Goal: Task Accomplishment & Management: Use online tool/utility

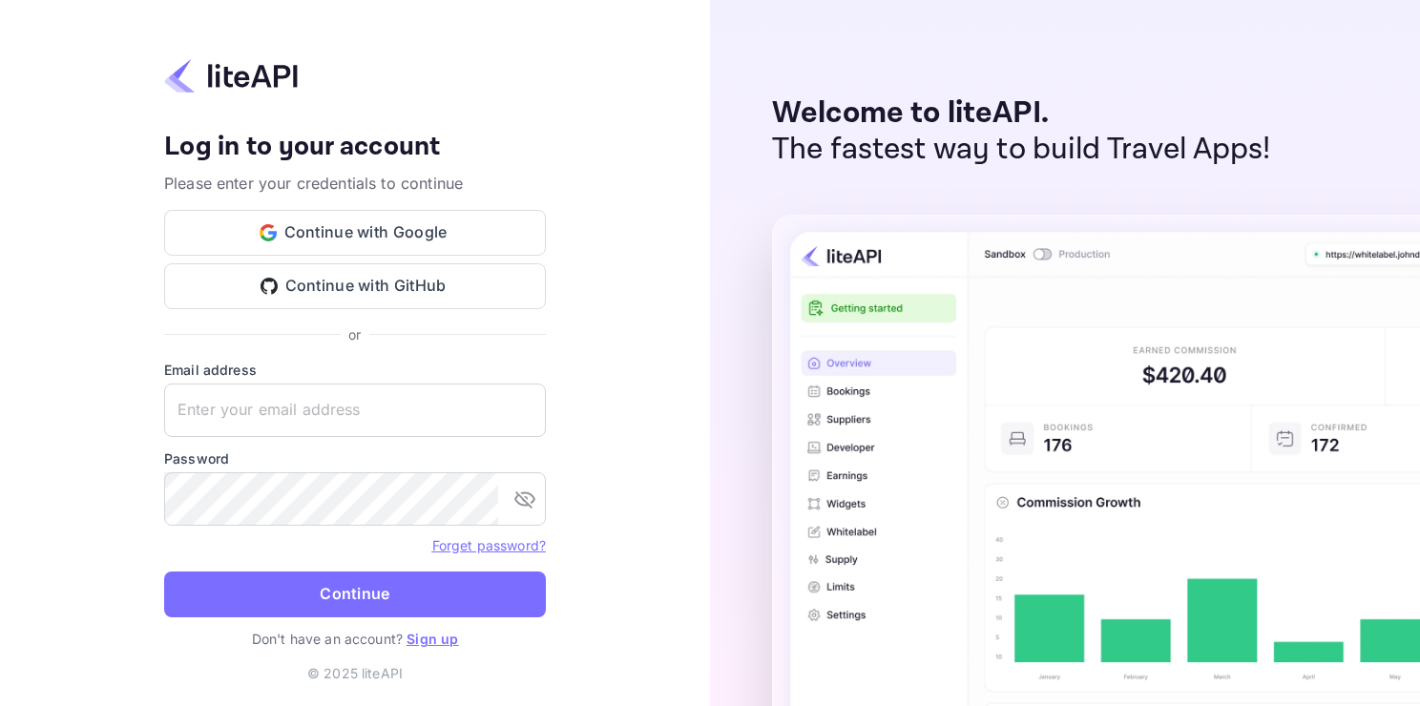
type input "[EMAIL_ADDRESS][DOMAIN_NAME]"
click at [164, 572] on button "Continue" at bounding box center [355, 595] width 382 height 46
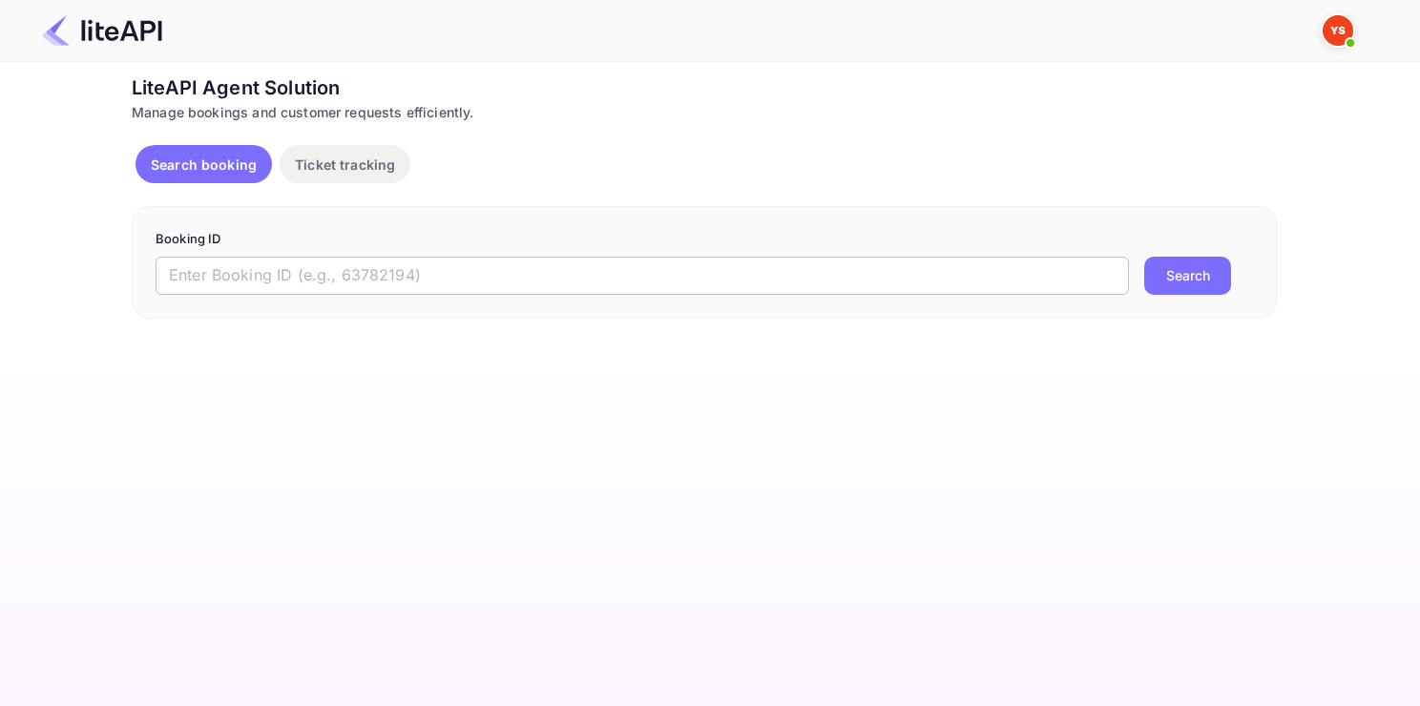
click at [651, 283] on input "text" at bounding box center [642, 276] width 973 height 38
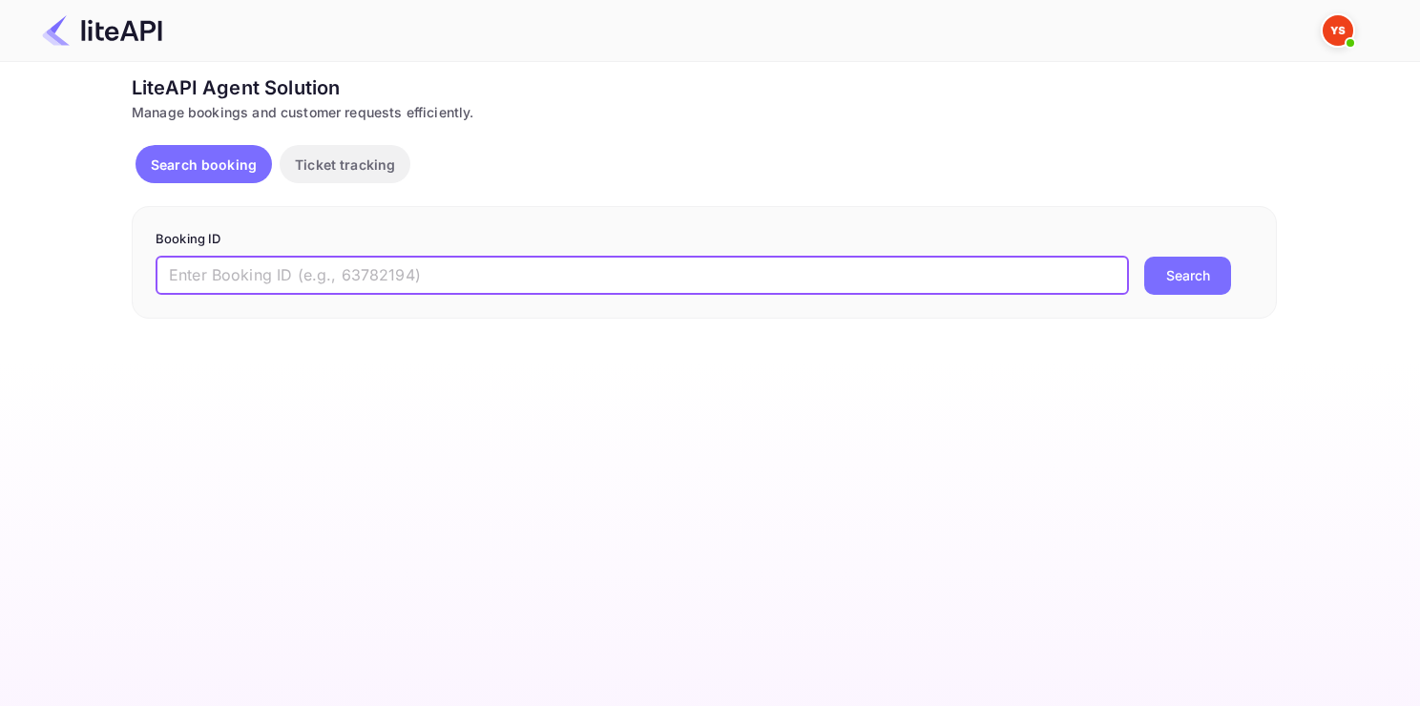
paste input "8374717"
type input "8374717"
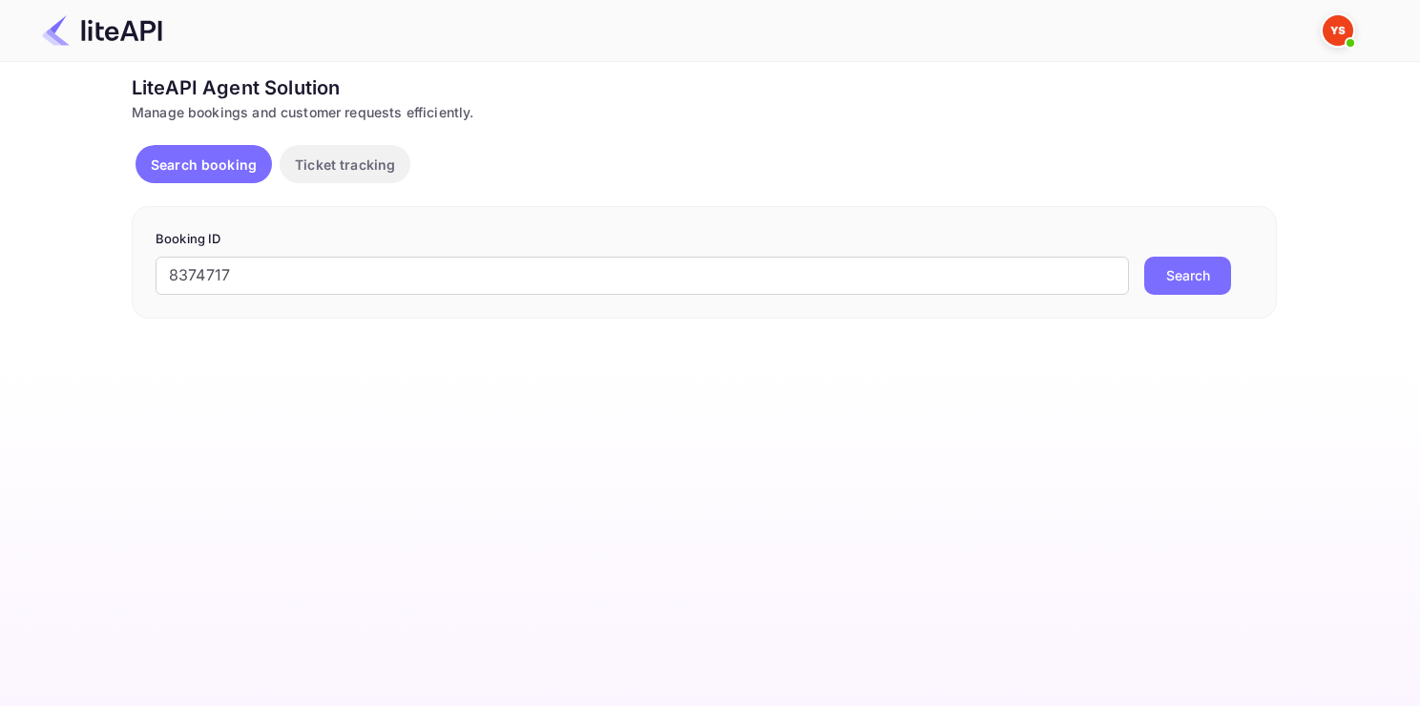
click at [1178, 263] on button "Search" at bounding box center [1187, 276] width 87 height 38
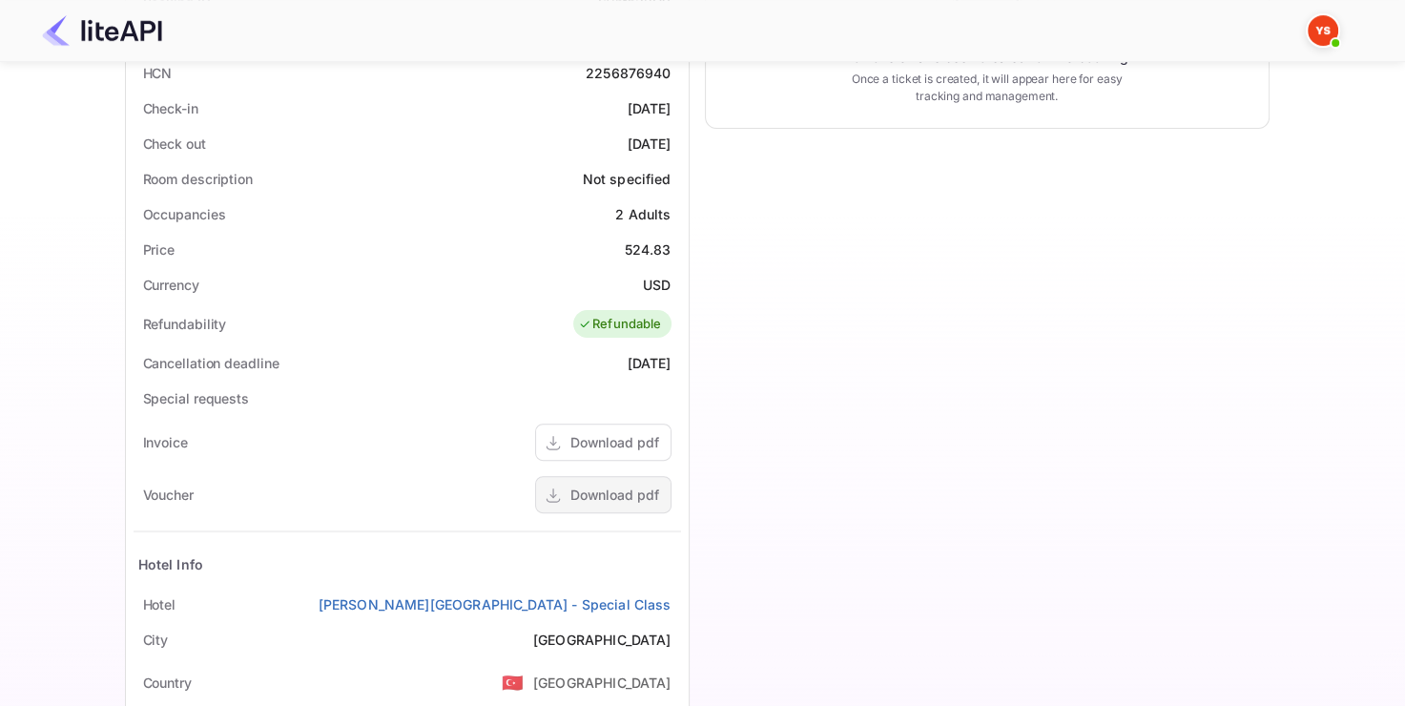
scroll to position [477, 0]
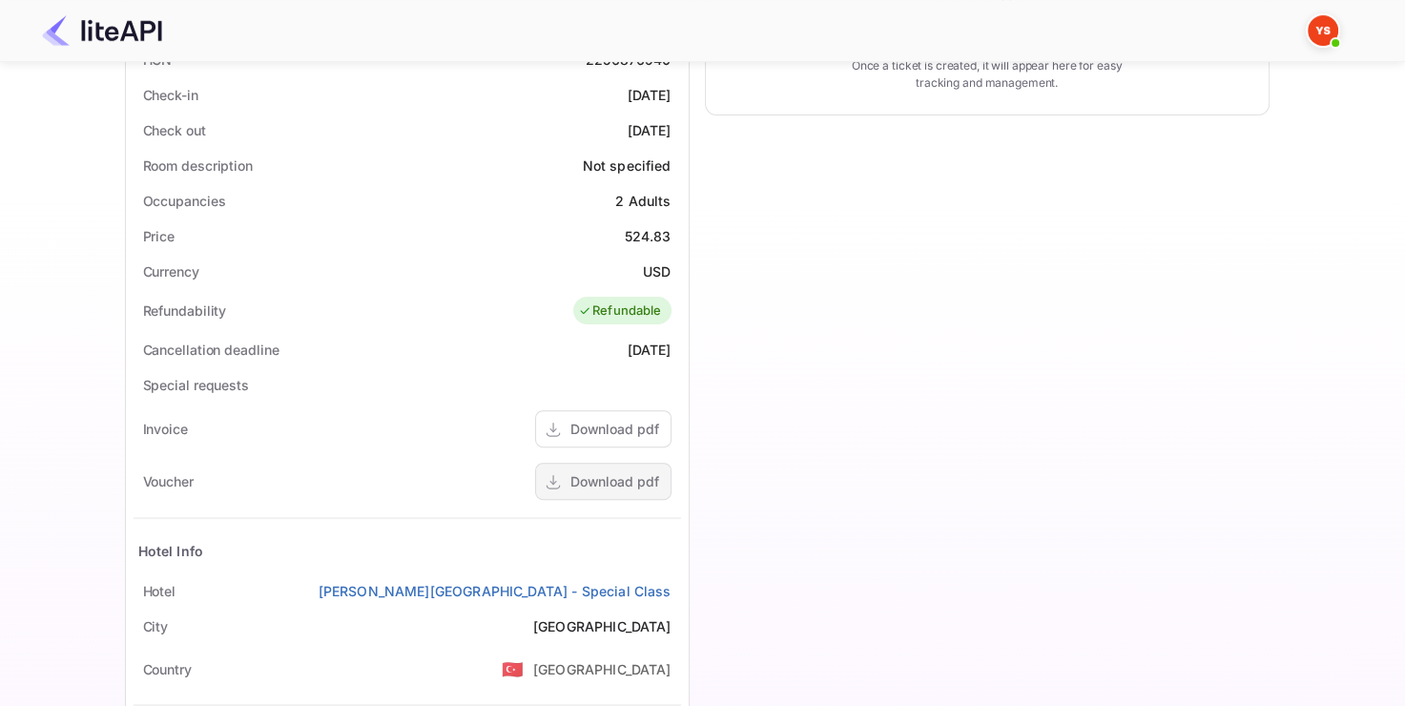
click at [599, 478] on div "Download pdf" at bounding box center [615, 481] width 89 height 20
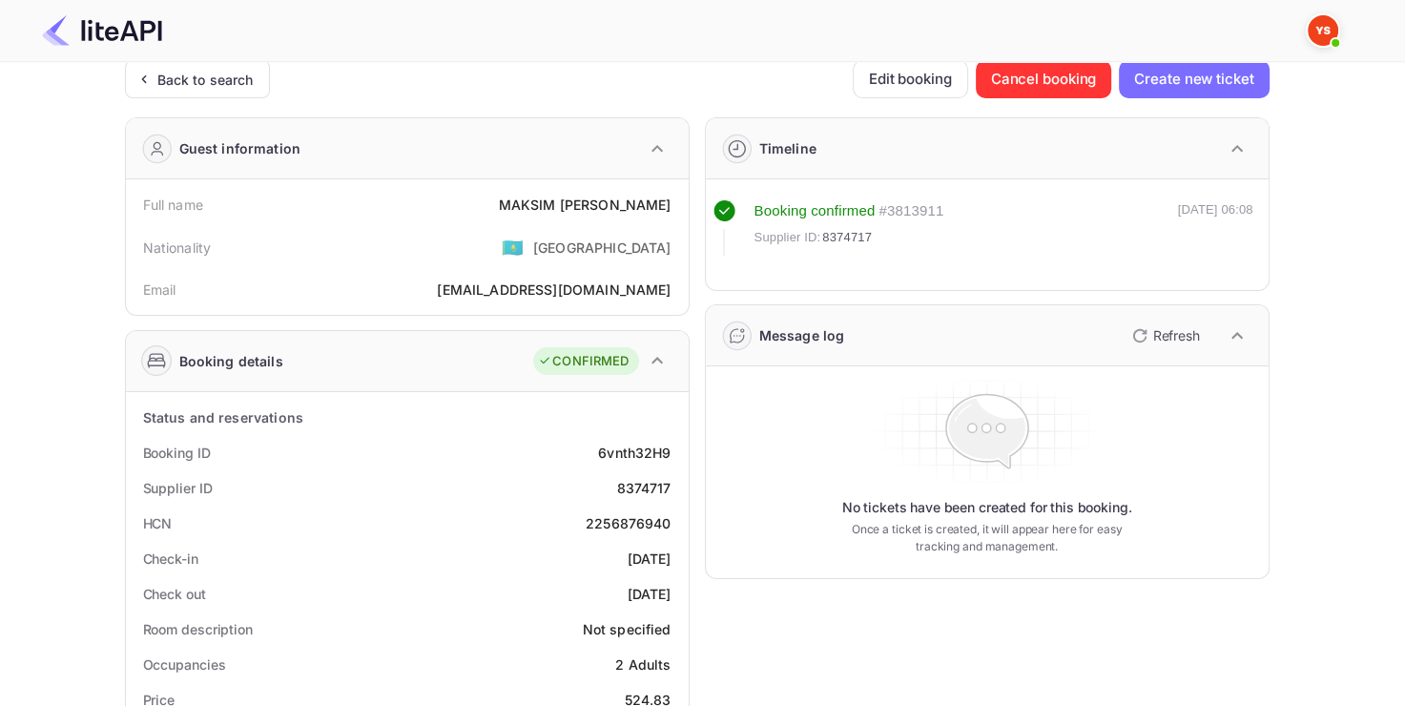
scroll to position [0, 0]
